Goal: Task Accomplishment & Management: Manage account settings

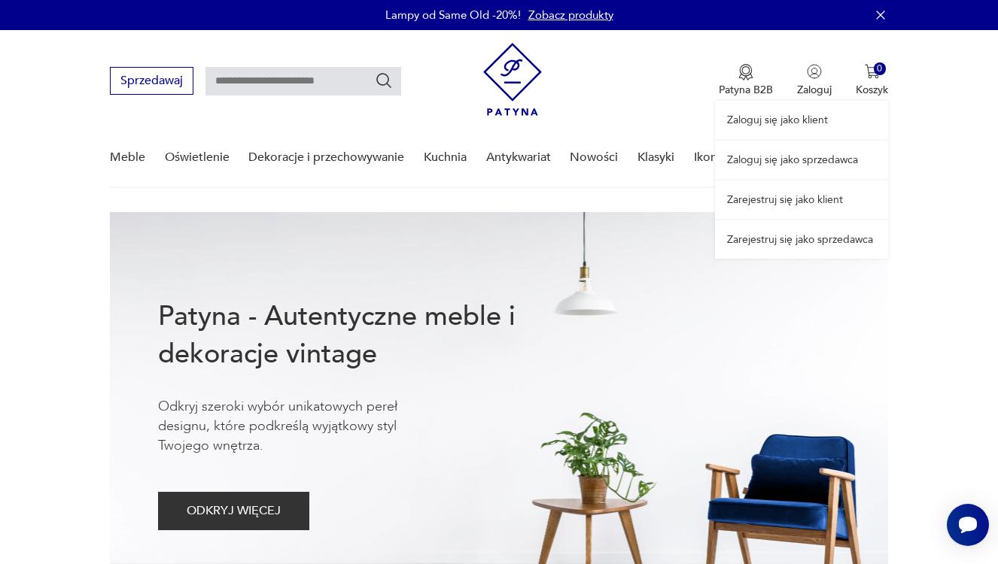
click at [808, 152] on link "Zaloguj się jako sprzedawca" at bounding box center [801, 160] width 173 height 38
click at [807, 156] on link "Zaloguj się jako sprzedawca" at bounding box center [801, 160] width 173 height 38
click at [801, 149] on link "Zaloguj się jako sprzedawca" at bounding box center [801, 160] width 173 height 38
